Goal: Task Accomplishment & Management: Use online tool/utility

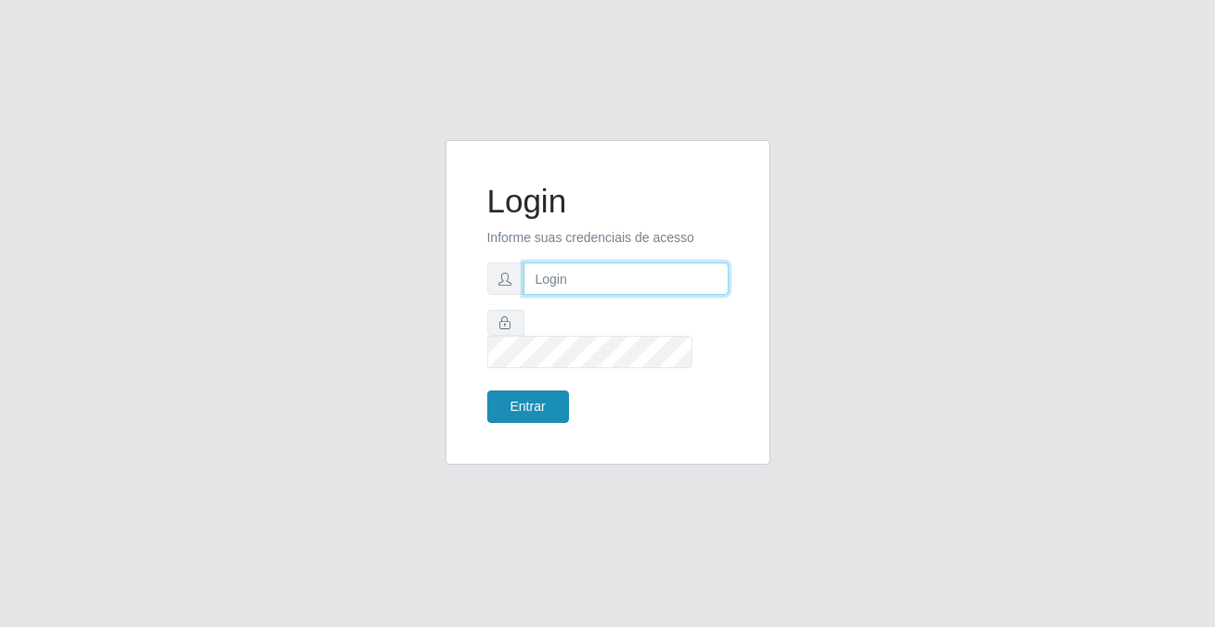
type input "[PERSON_NAME][EMAIL_ADDRESS][DOMAIN_NAME]"
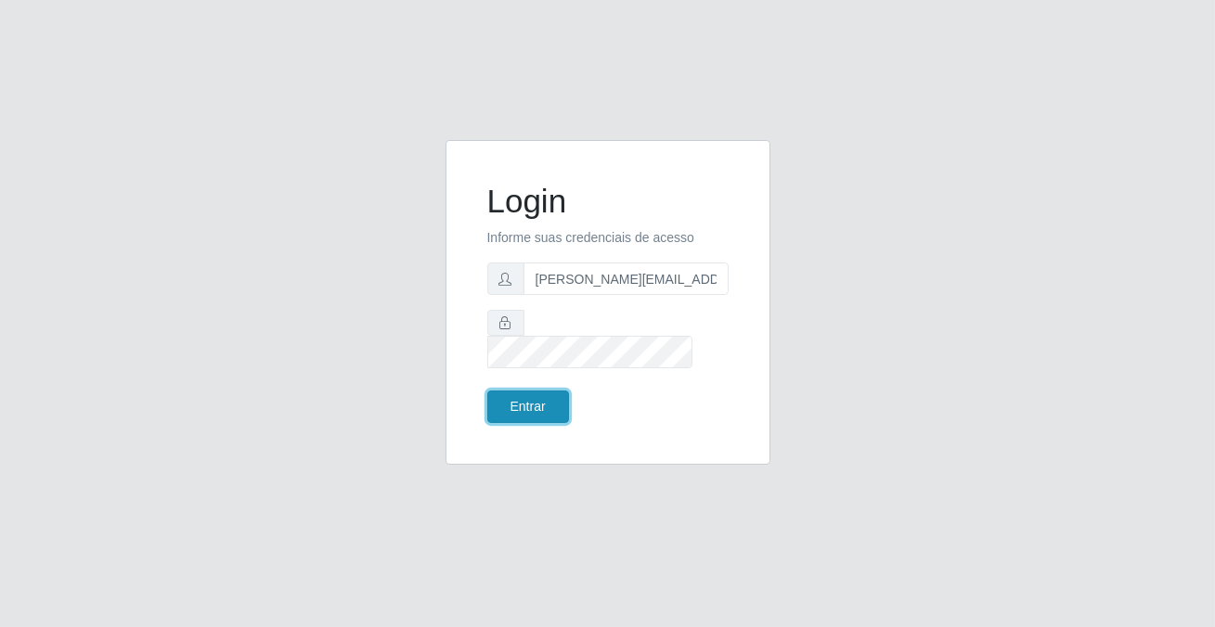
click at [524, 395] on button "Entrar" at bounding box center [528, 407] width 82 height 32
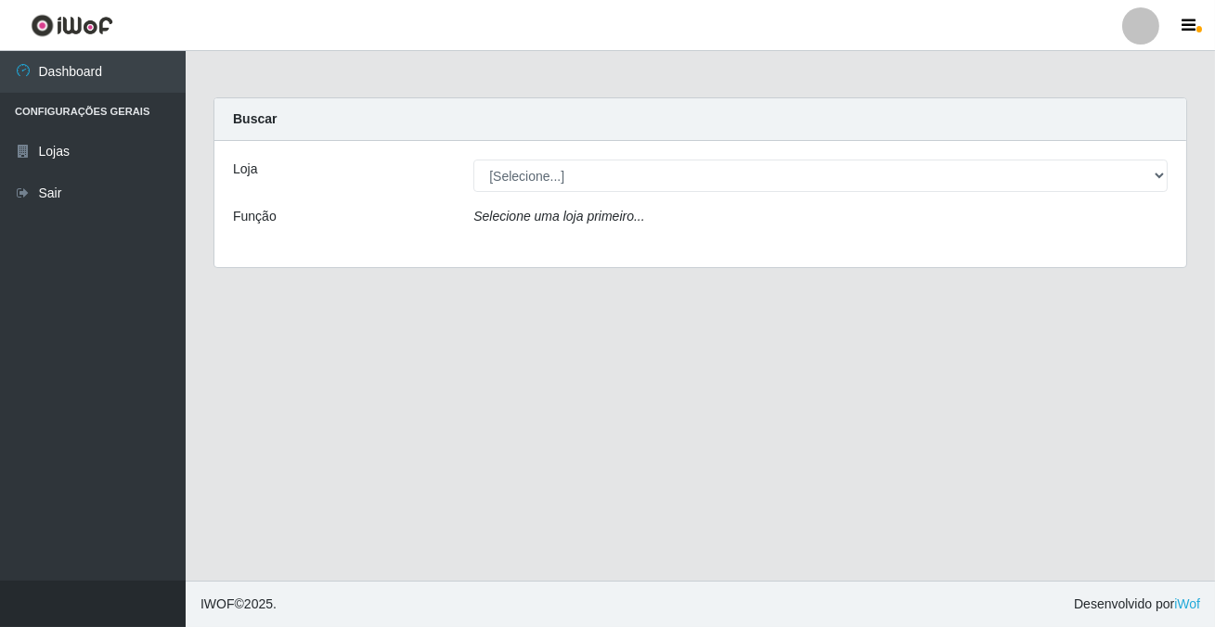
select select "101"
click at [473, 160] on select "[Selecione...] Rede Potiguar 2 - Macaíba" at bounding box center [820, 176] width 694 height 32
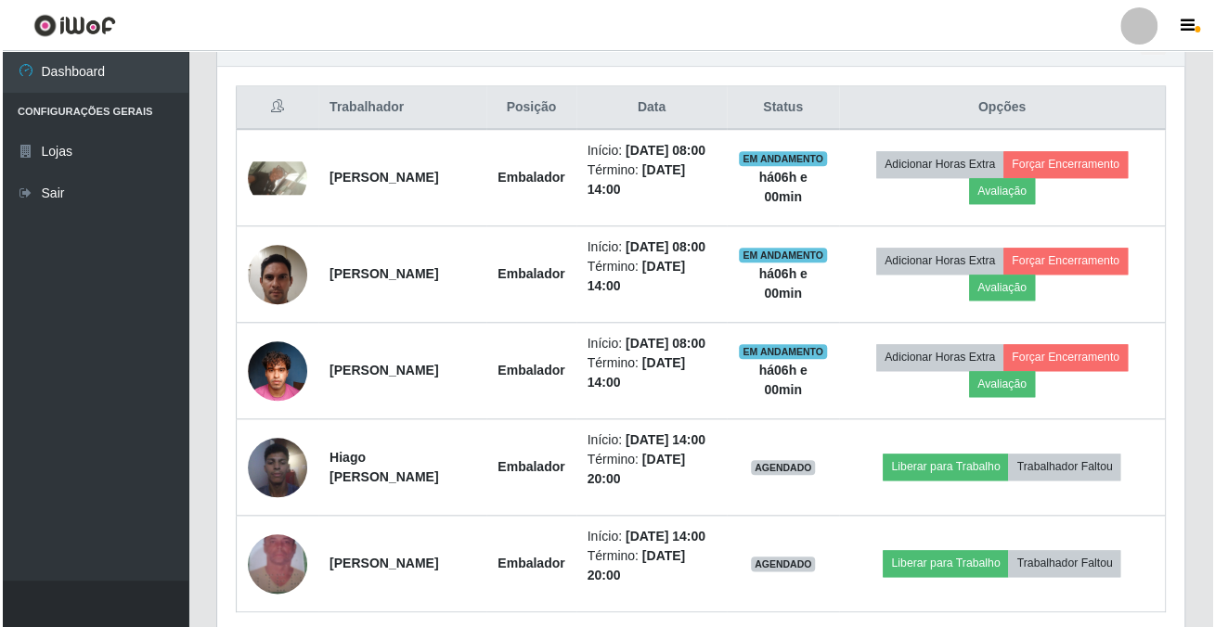
scroll to position [853, 0]
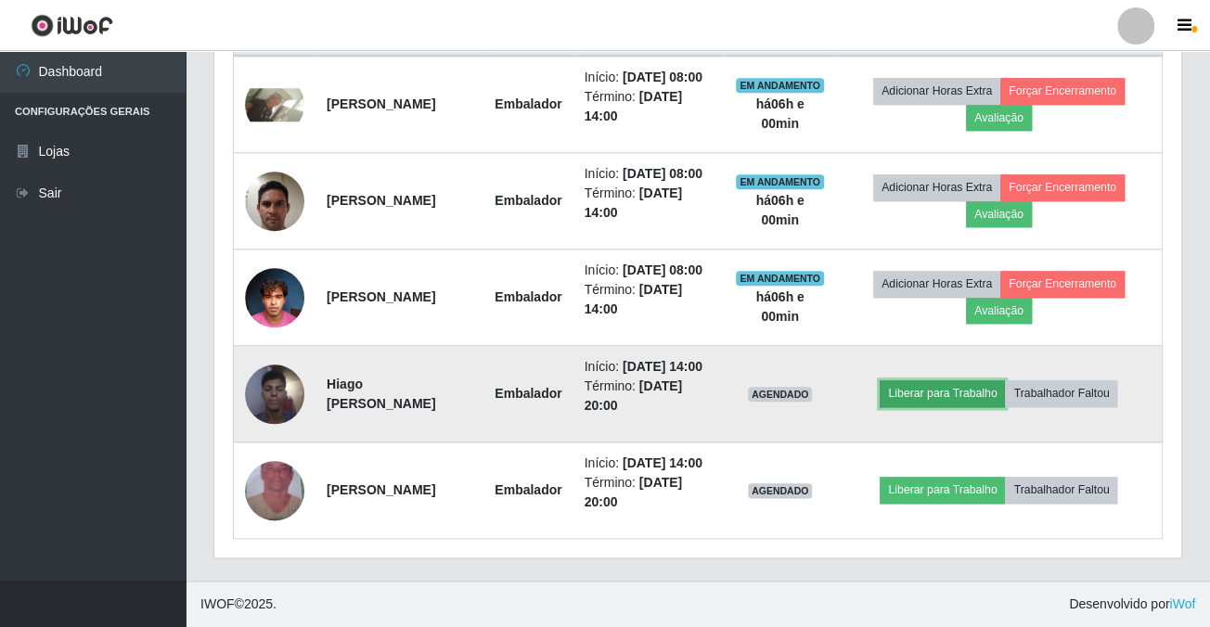
click at [966, 380] on button "Liberar para Trabalho" at bounding box center [942, 393] width 125 height 26
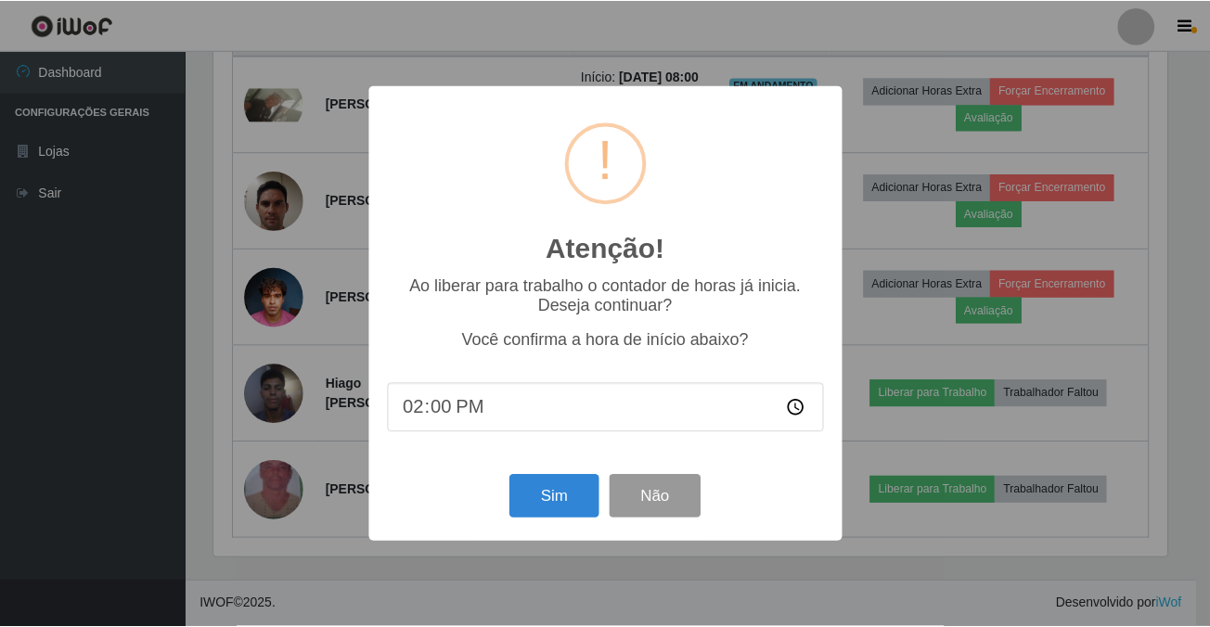
scroll to position [385, 957]
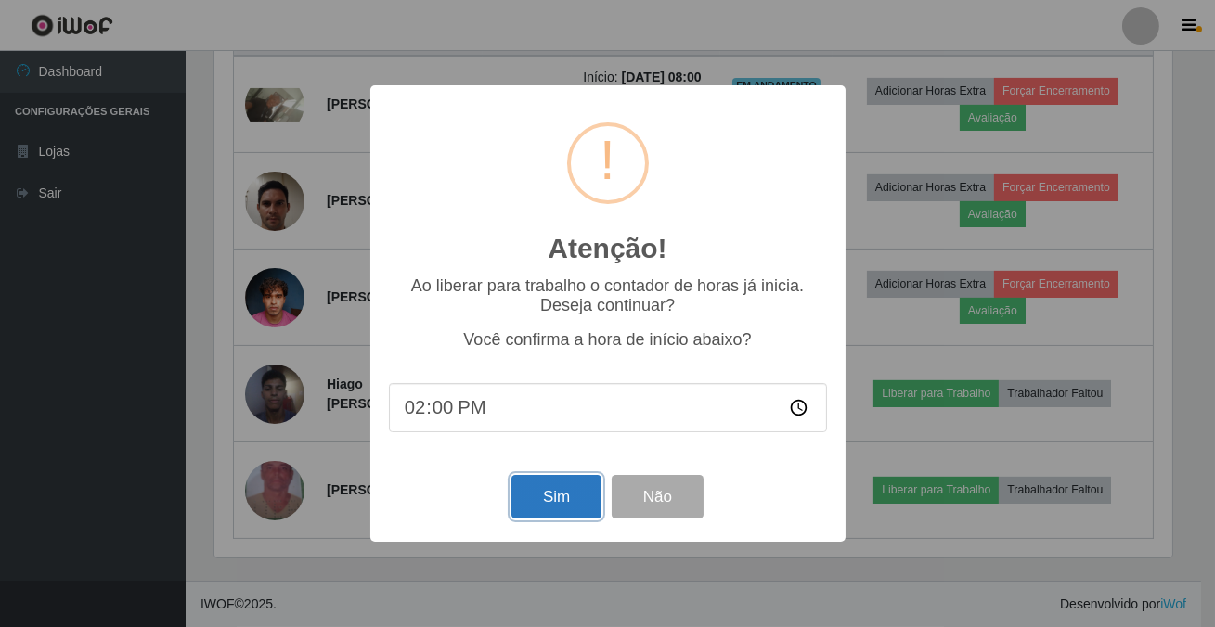
click at [573, 492] on button "Sim" at bounding box center [556, 497] width 90 height 44
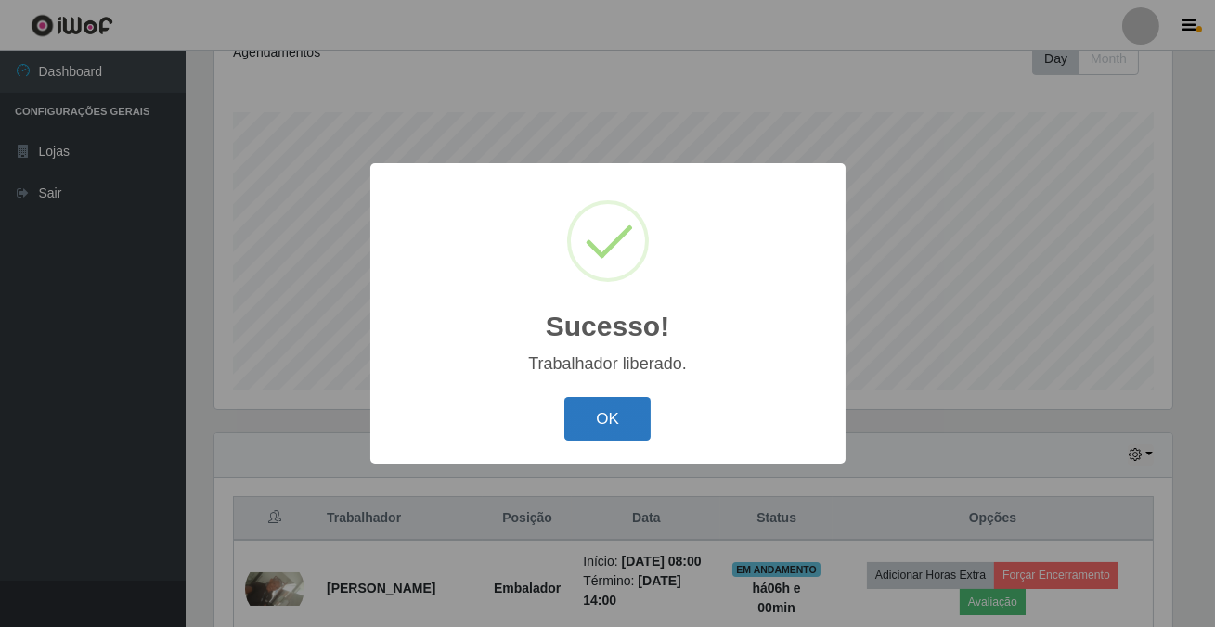
click at [595, 429] on button "OK" at bounding box center [607, 419] width 86 height 44
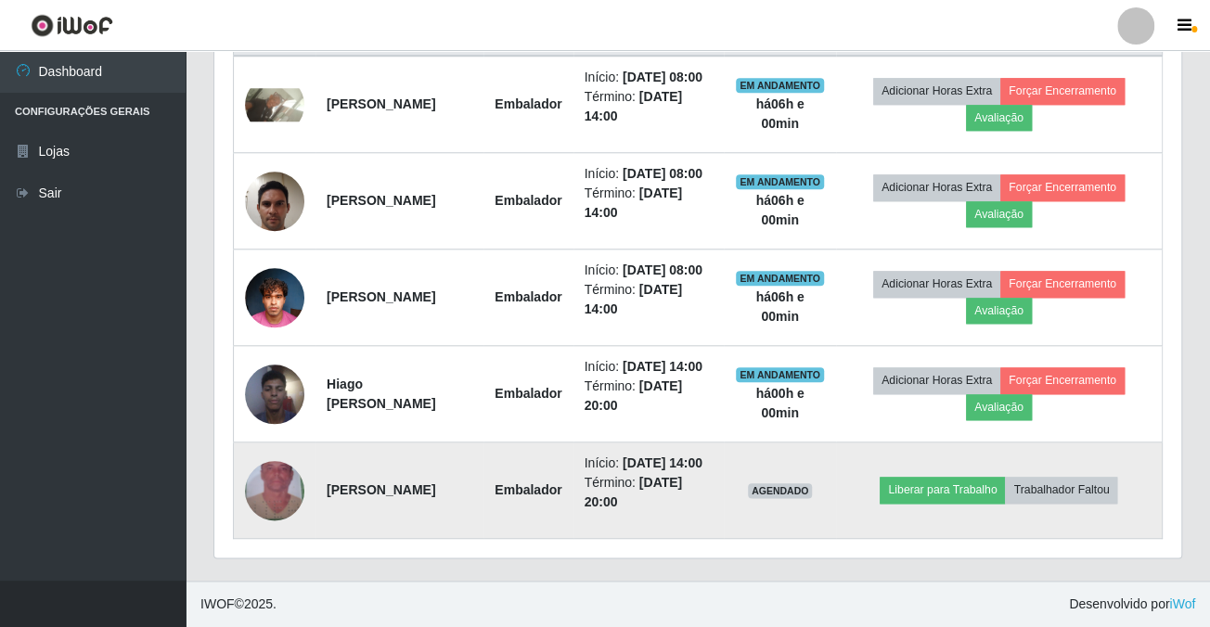
scroll to position [853, 0]
click at [956, 478] on button "Liberar para Trabalho" at bounding box center [942, 490] width 125 height 26
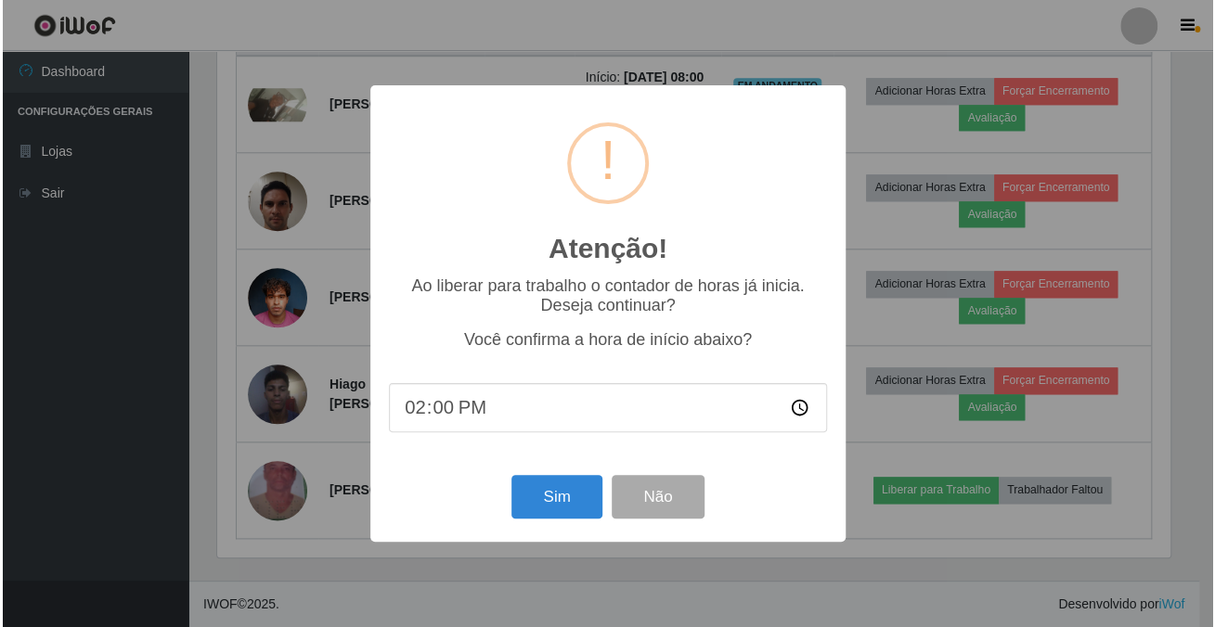
scroll to position [385, 957]
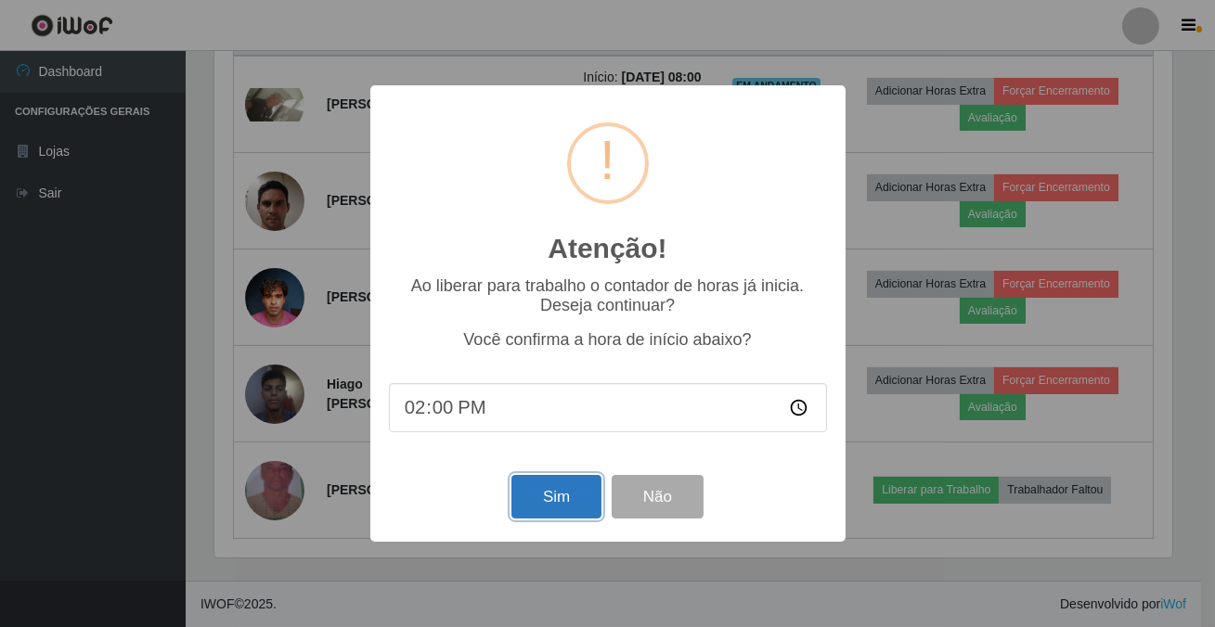
click at [559, 511] on button "Sim" at bounding box center [556, 497] width 90 height 44
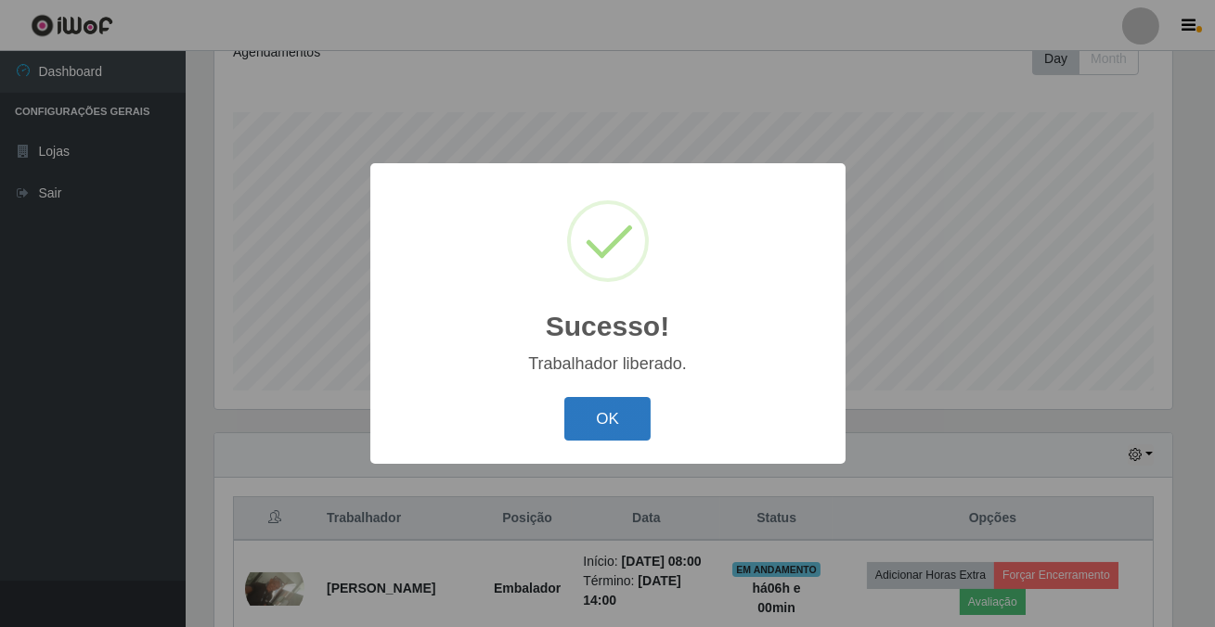
click at [601, 420] on button "OK" at bounding box center [607, 419] width 86 height 44
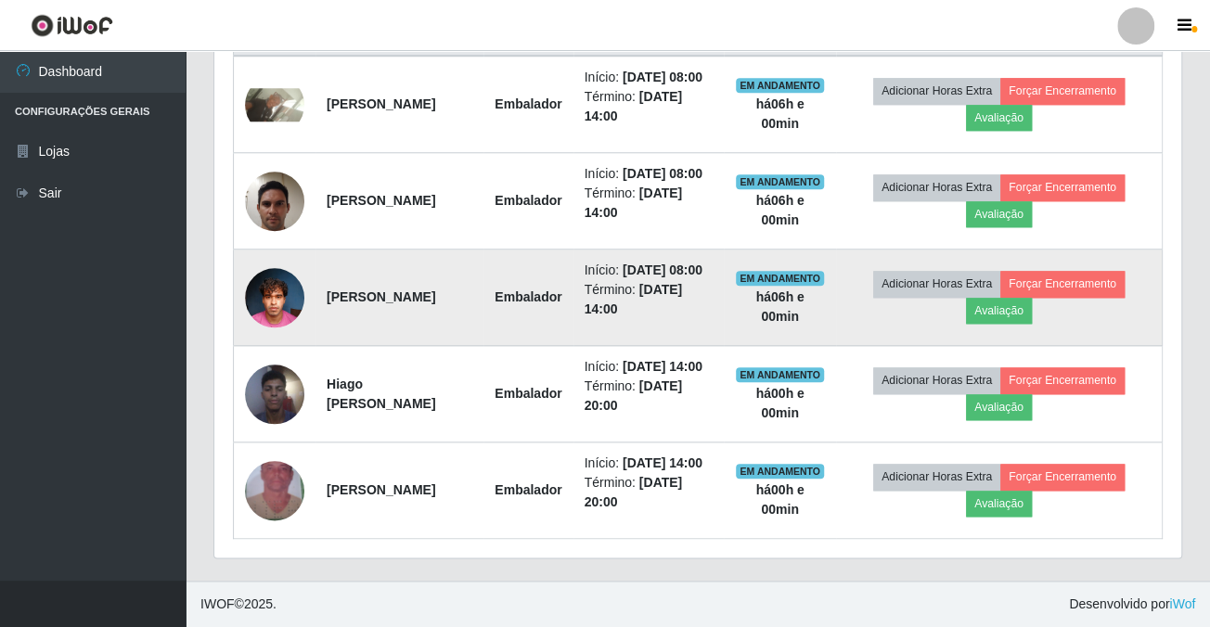
scroll to position [600, 0]
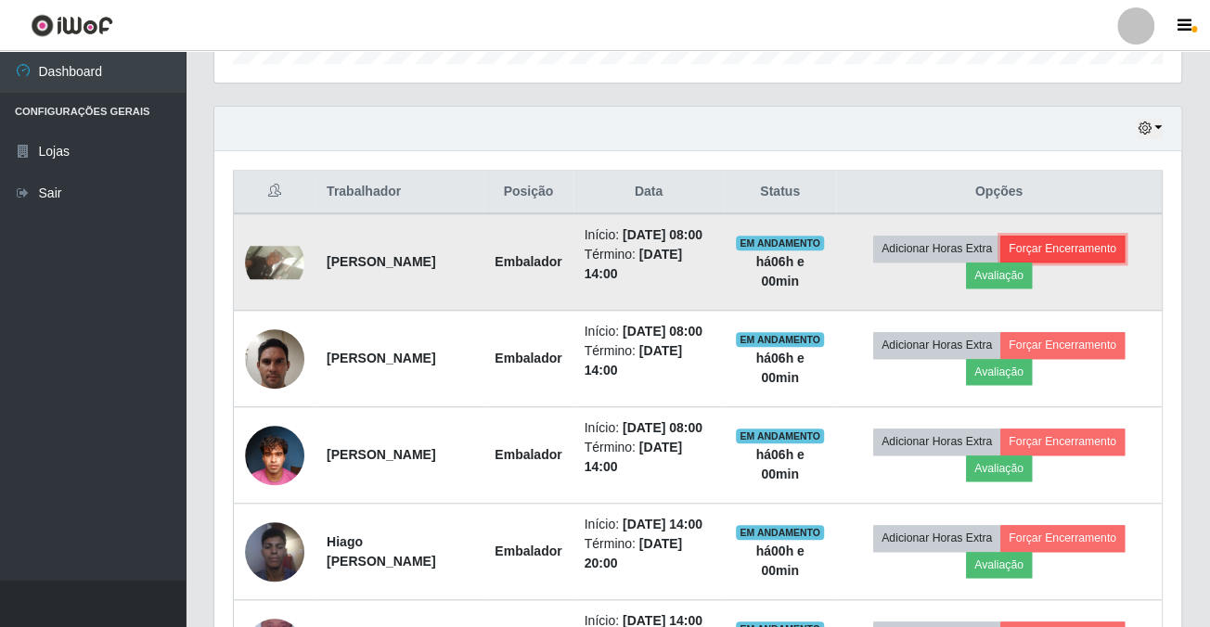
click at [1094, 252] on button "Forçar Encerramento" at bounding box center [1062, 249] width 124 height 26
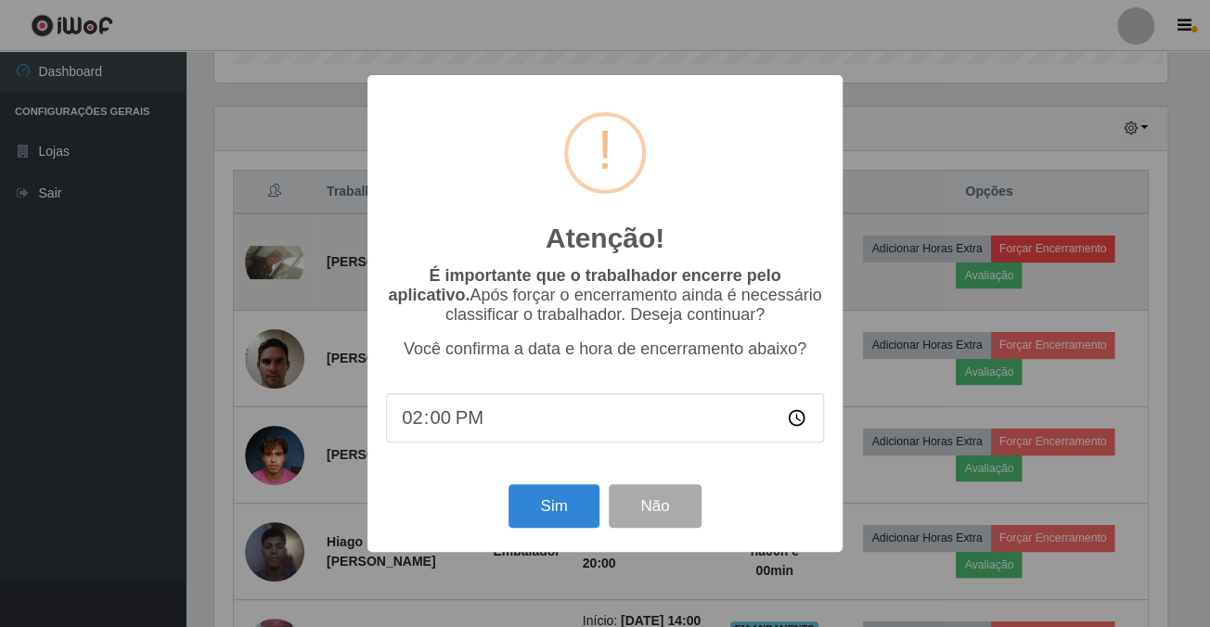
scroll to position [385, 957]
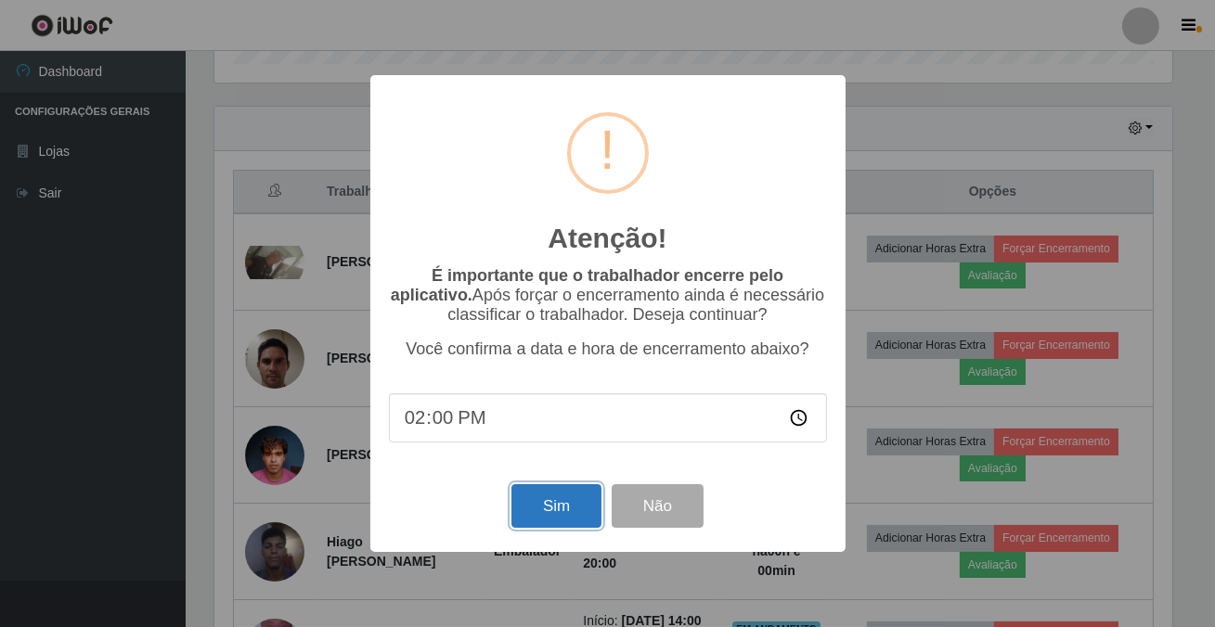
click at [565, 502] on button "Sim" at bounding box center [556, 506] width 90 height 44
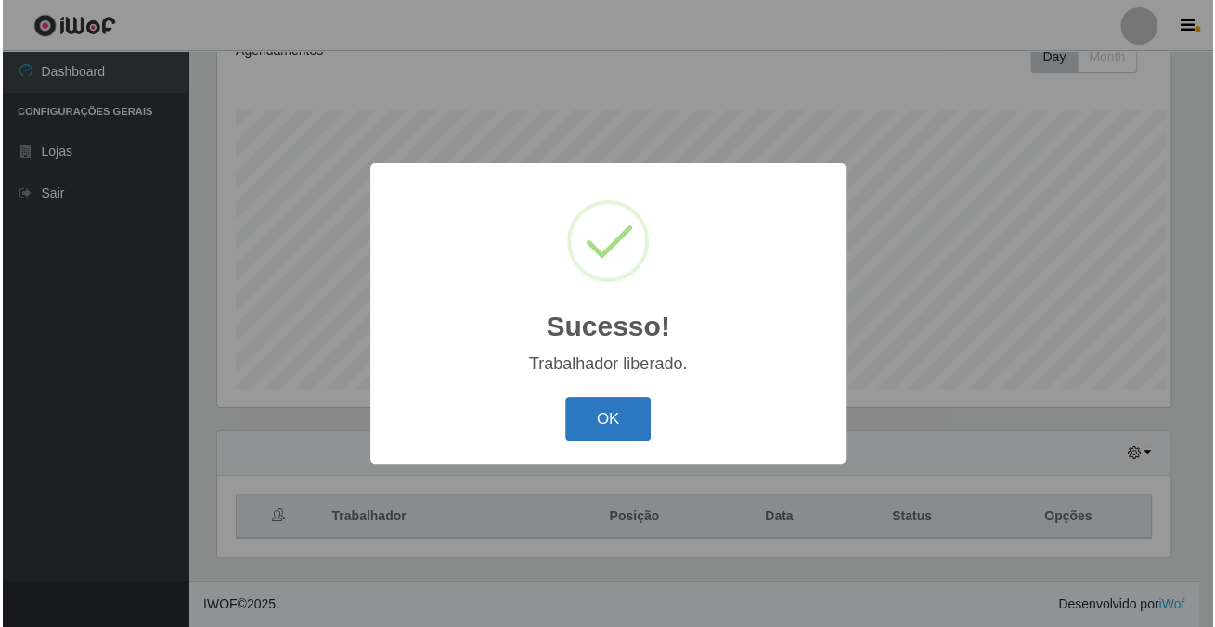
scroll to position [0, 0]
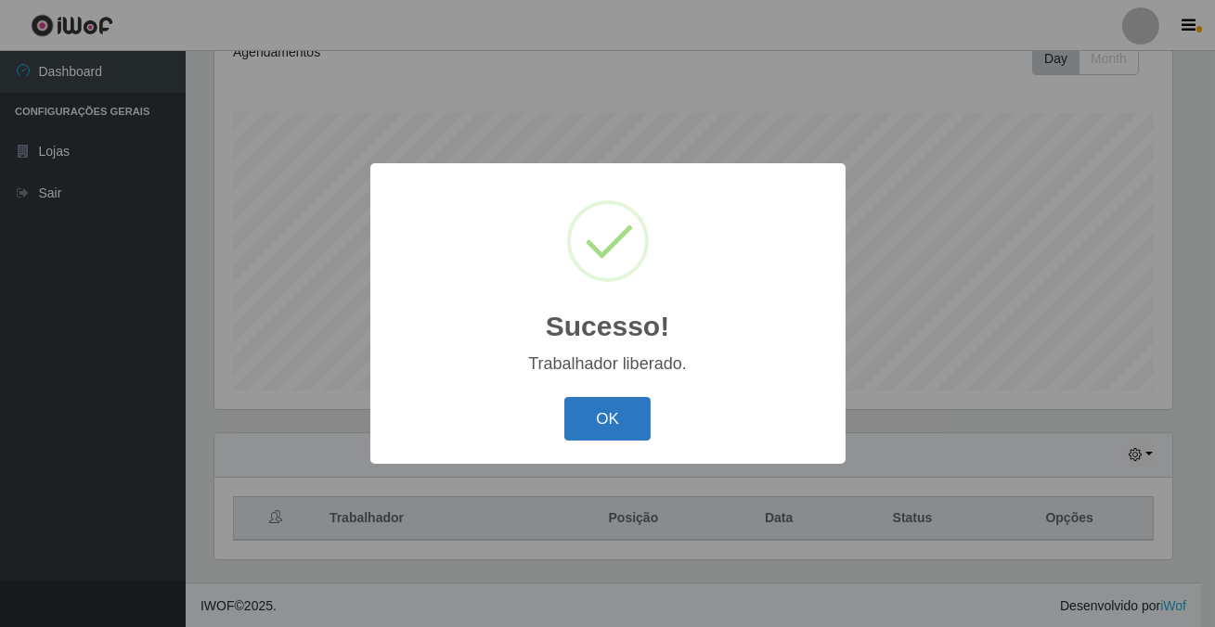
click at [614, 405] on button "OK" at bounding box center [607, 419] width 86 height 44
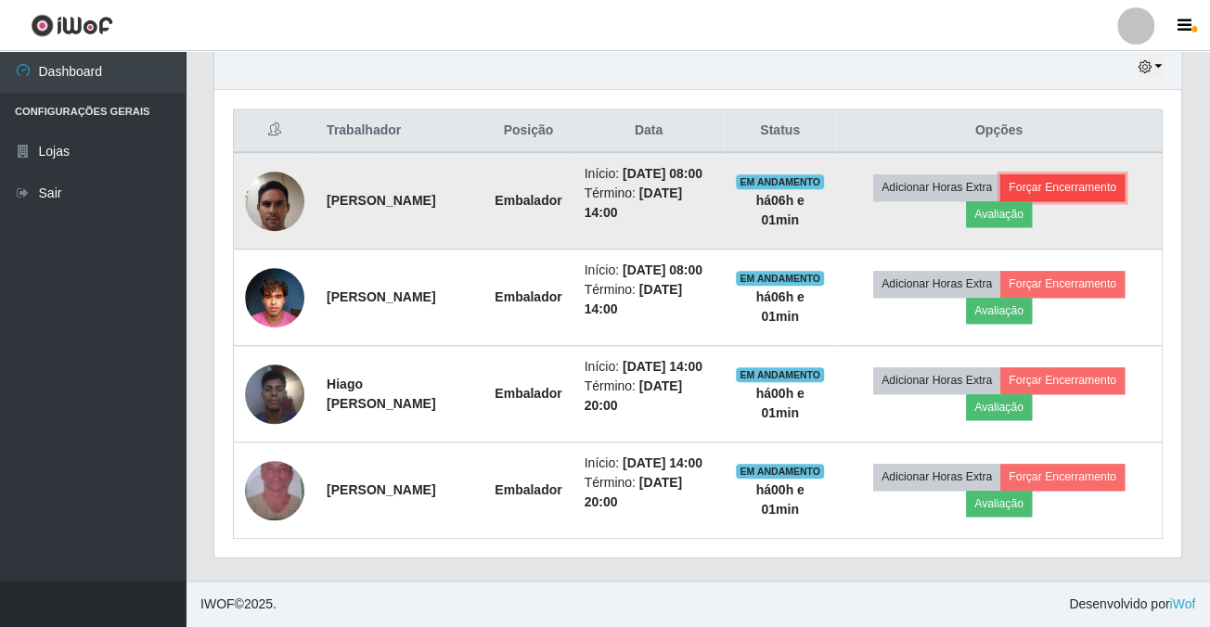
click at [1083, 174] on button "Forçar Encerramento" at bounding box center [1062, 187] width 124 height 26
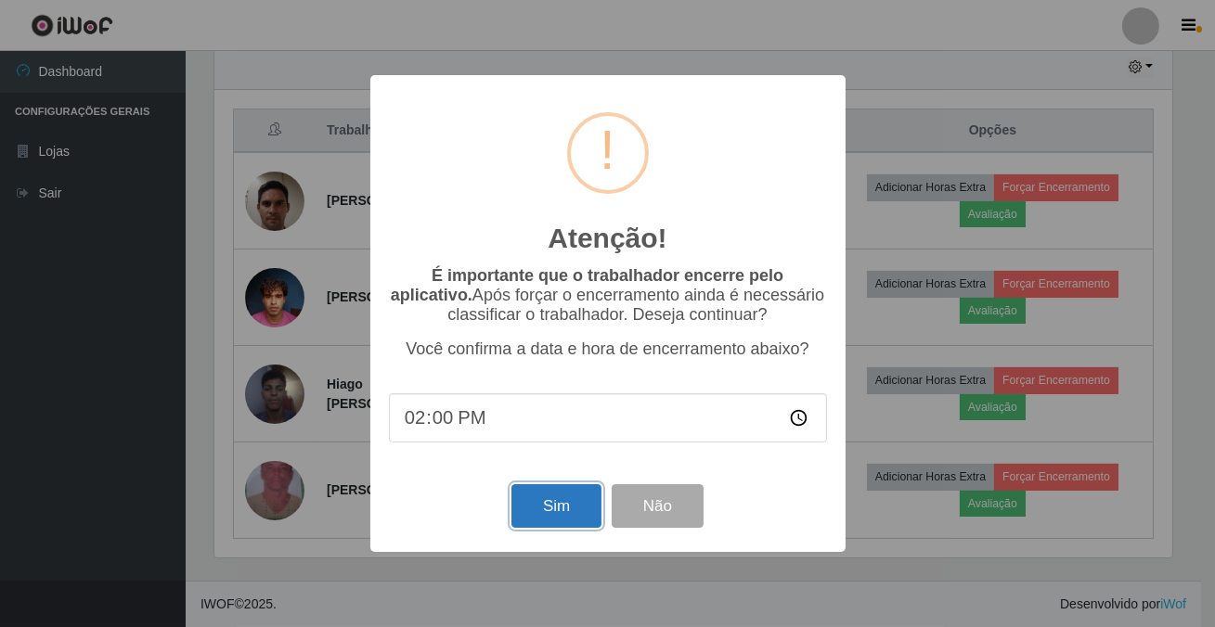
click at [529, 528] on button "Sim" at bounding box center [556, 506] width 90 height 44
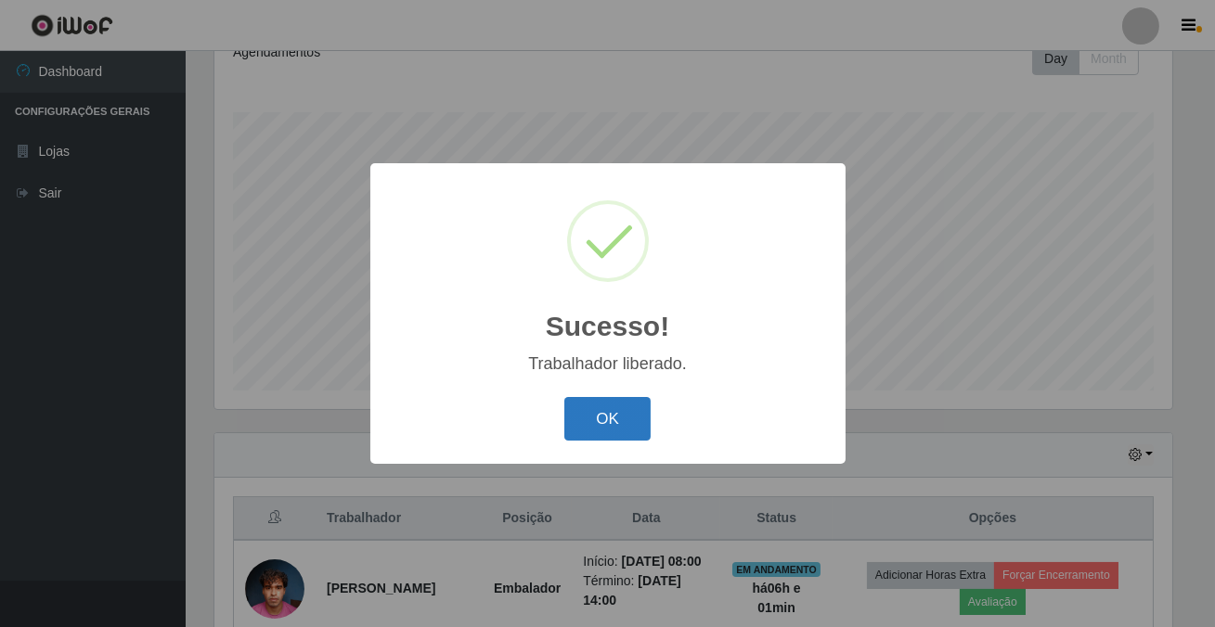
click at [594, 417] on button "OK" at bounding box center [607, 419] width 86 height 44
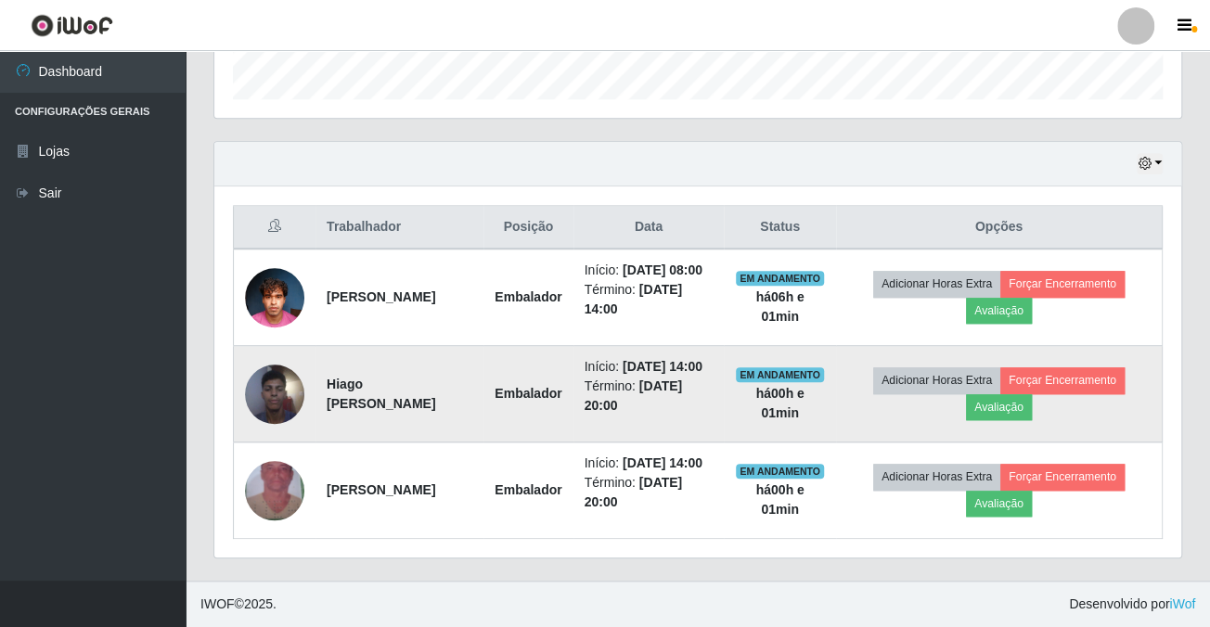
click at [283, 356] on img at bounding box center [274, 394] width 59 height 79
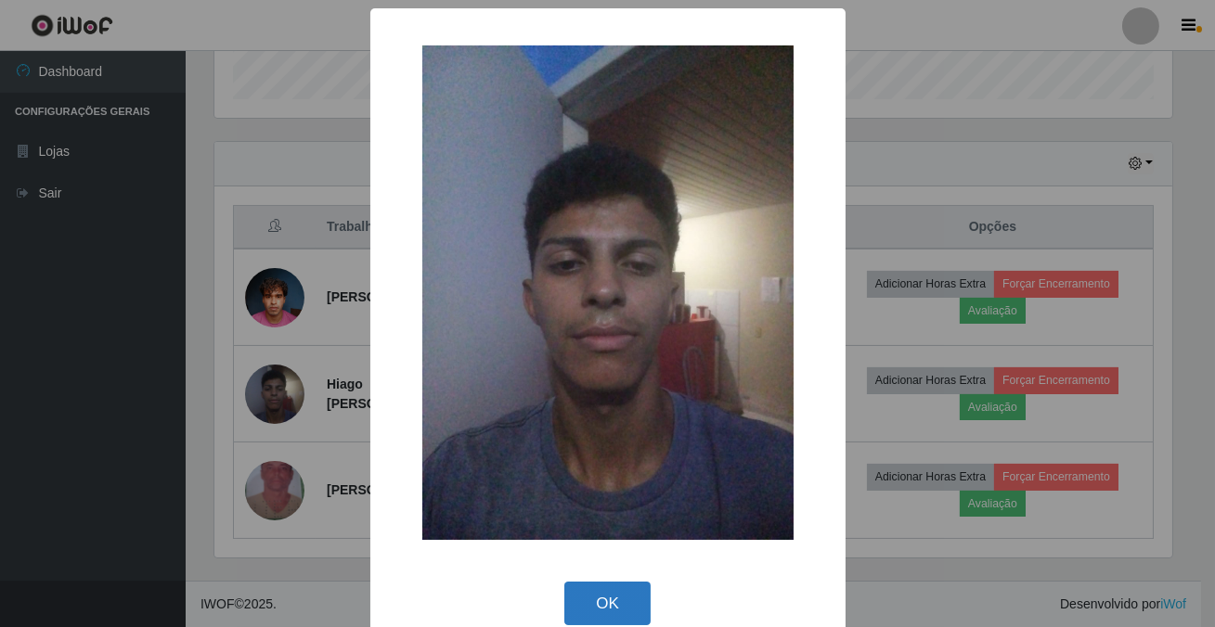
click at [574, 600] on button "OK" at bounding box center [607, 604] width 86 height 44
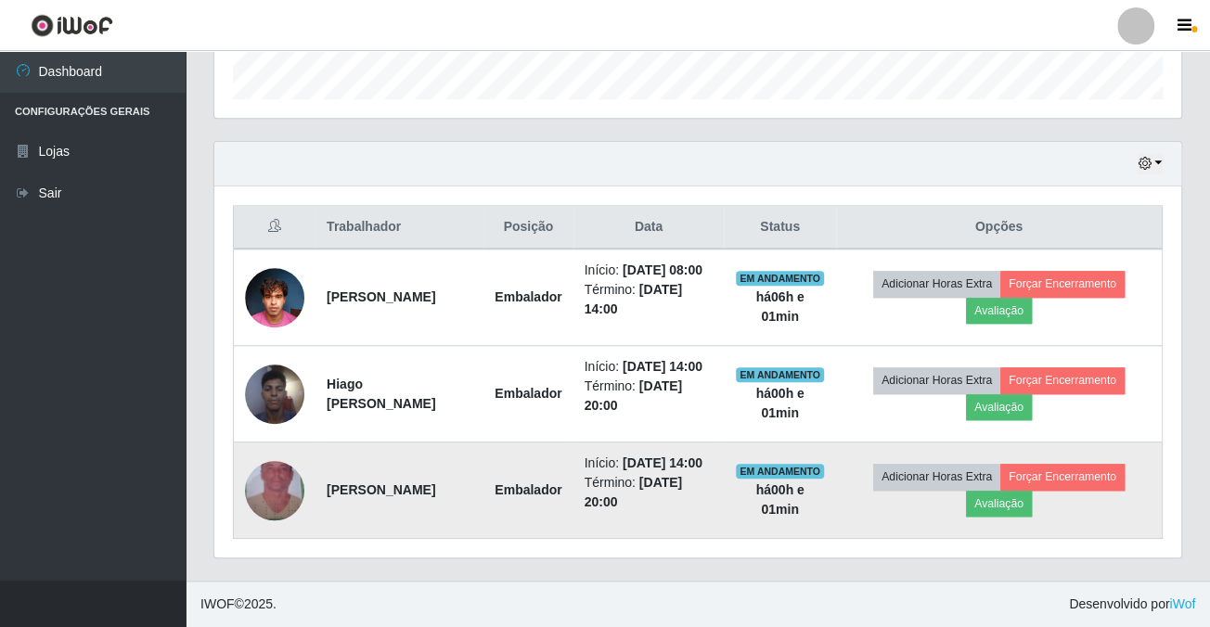
click at [257, 485] on img at bounding box center [274, 491] width 59 height 106
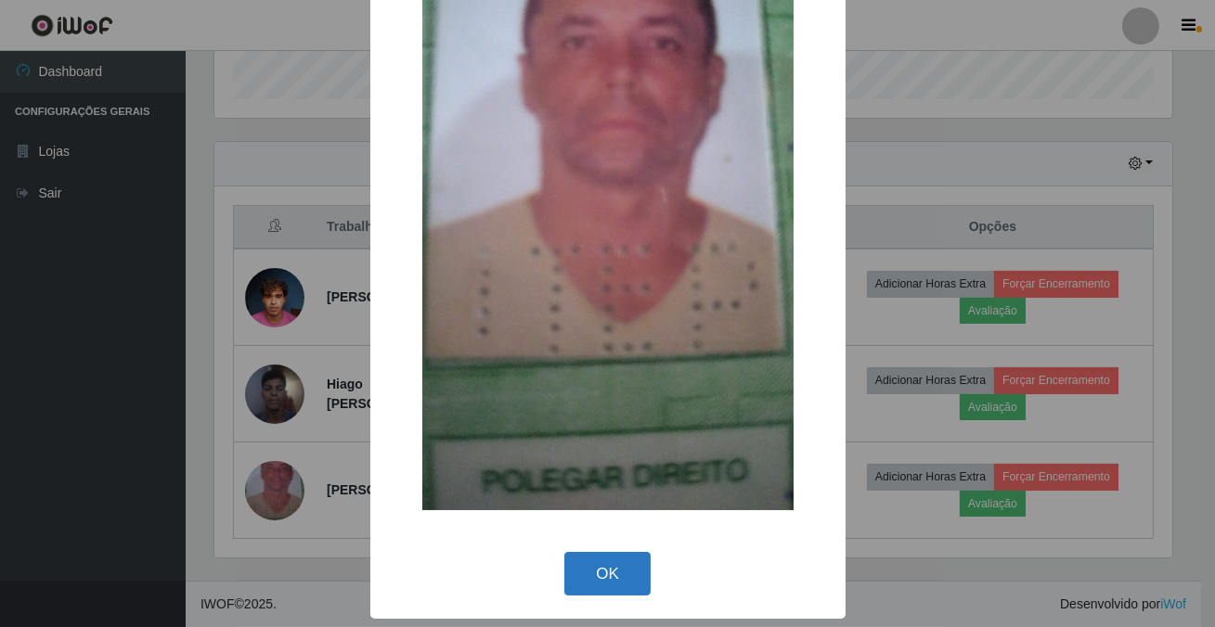
click at [589, 575] on button "OK" at bounding box center [607, 574] width 86 height 44
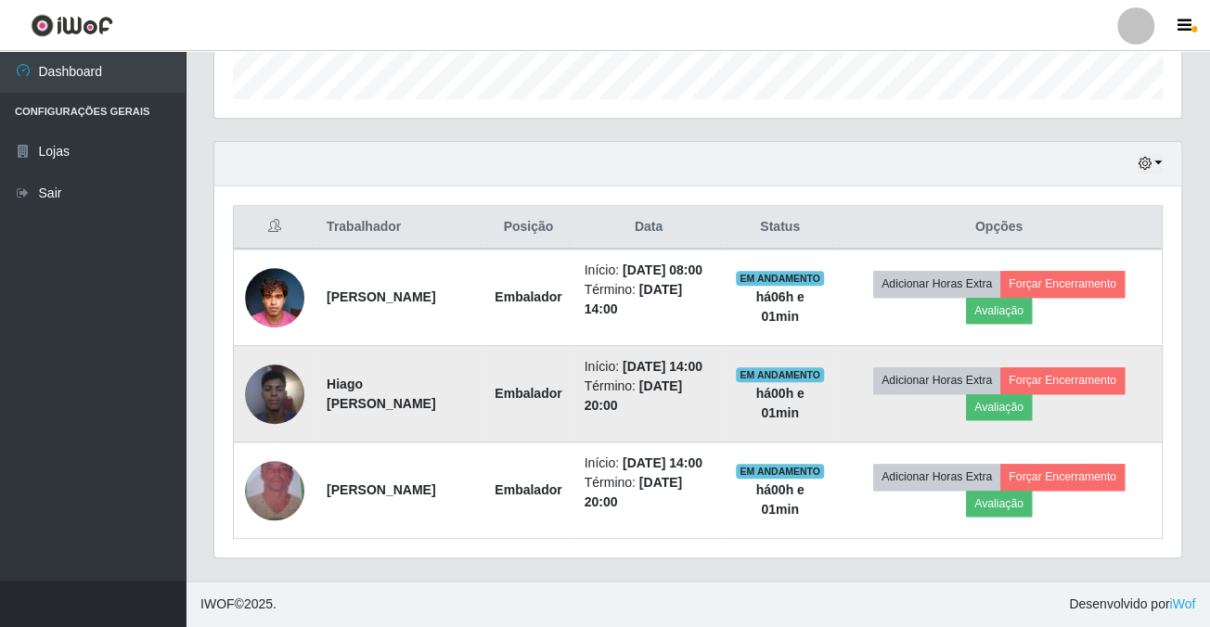
click at [269, 366] on img at bounding box center [274, 394] width 59 height 79
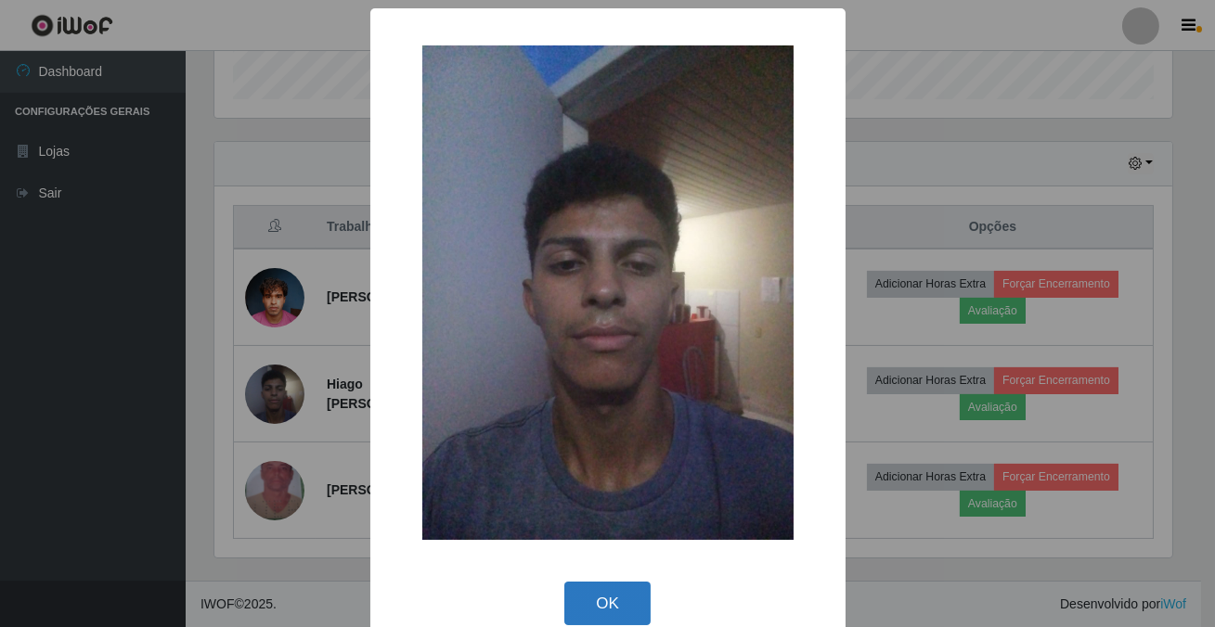
click at [575, 603] on button "OK" at bounding box center [607, 604] width 86 height 44
